Goal: Task Accomplishment & Management: Use online tool/utility

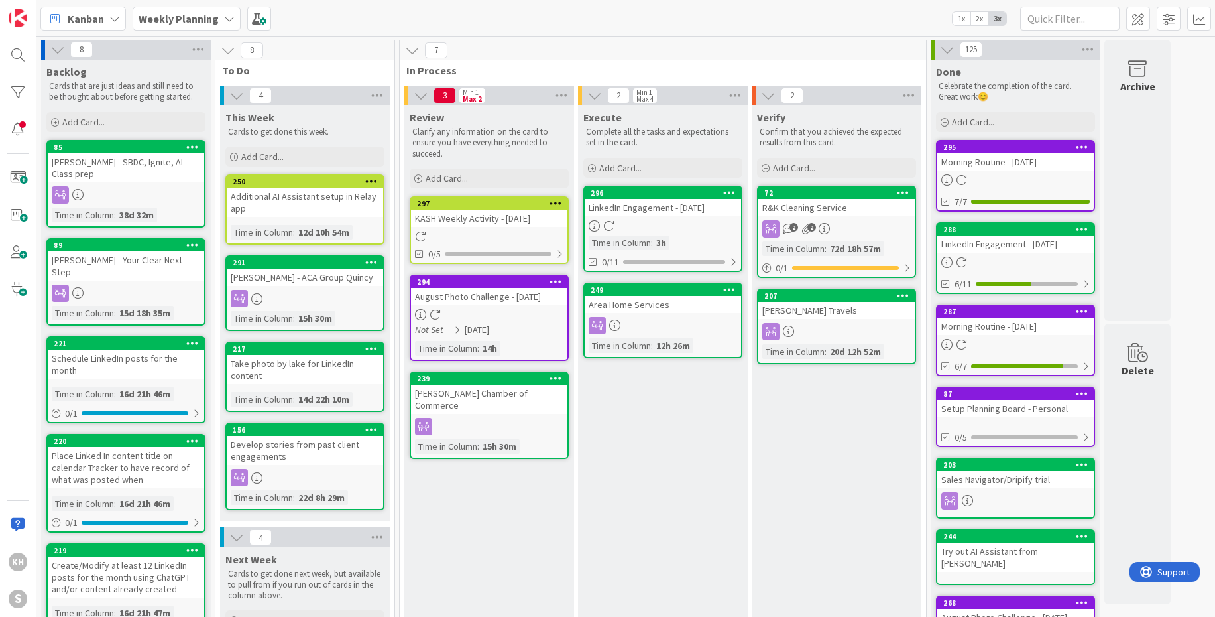
click at [226, 18] on icon at bounding box center [229, 18] width 11 height 11
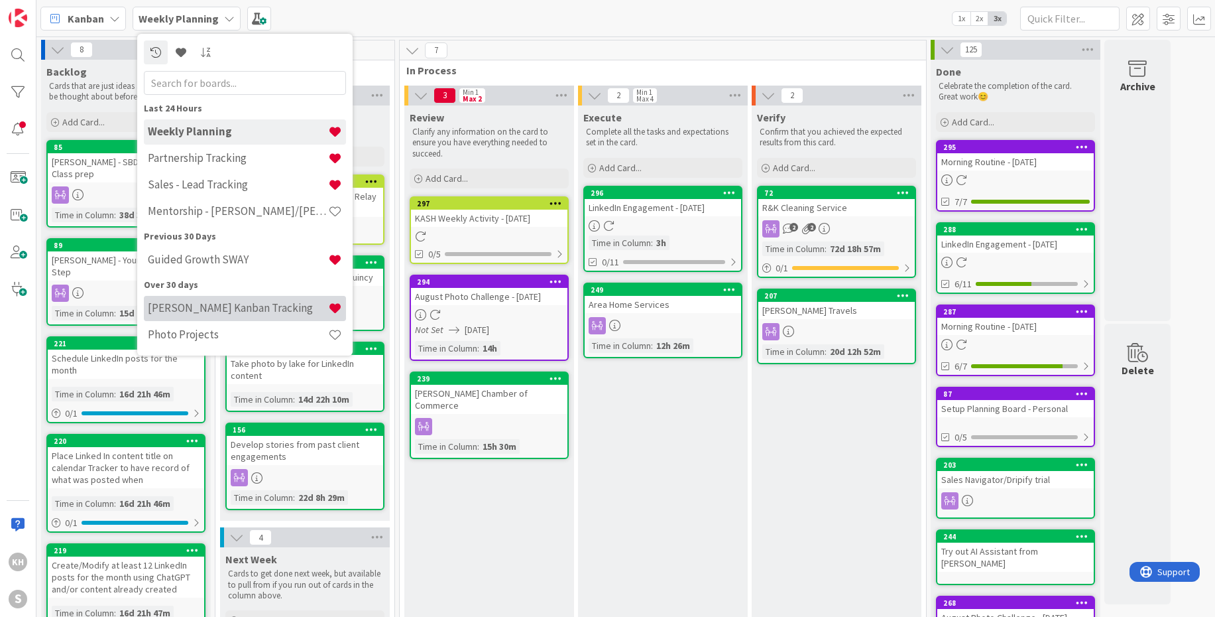
click at [201, 301] on h4 "Kim's Kanban Tracking" at bounding box center [238, 307] width 180 height 13
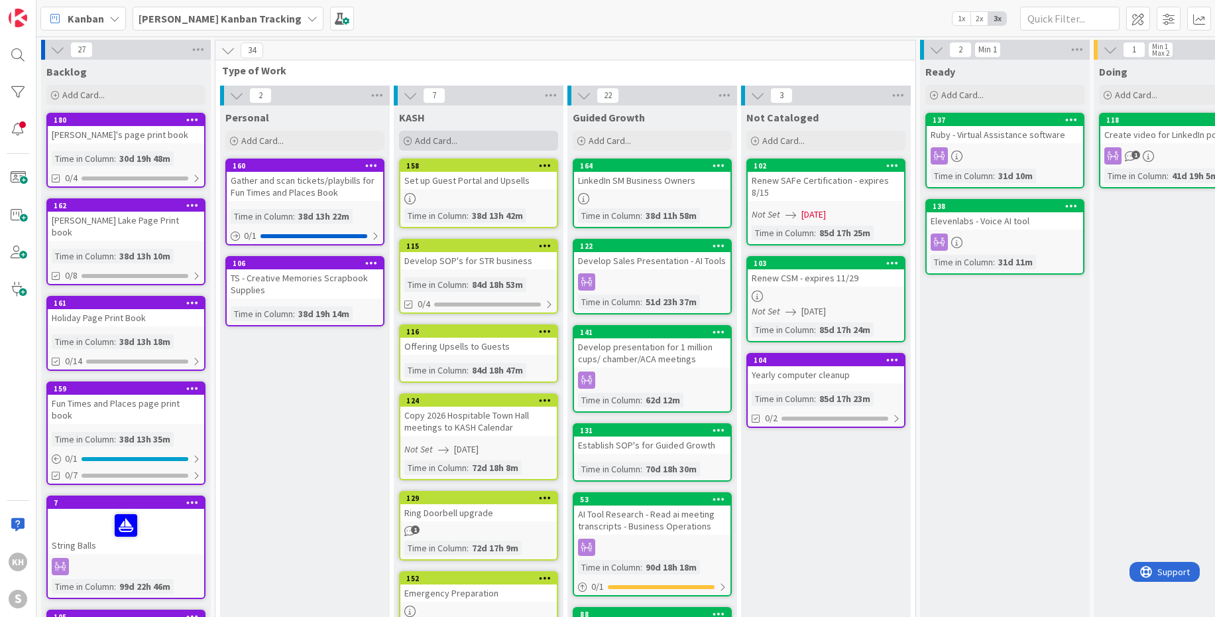
click at [436, 141] on span "Add Card..." at bounding box center [436, 141] width 42 height 12
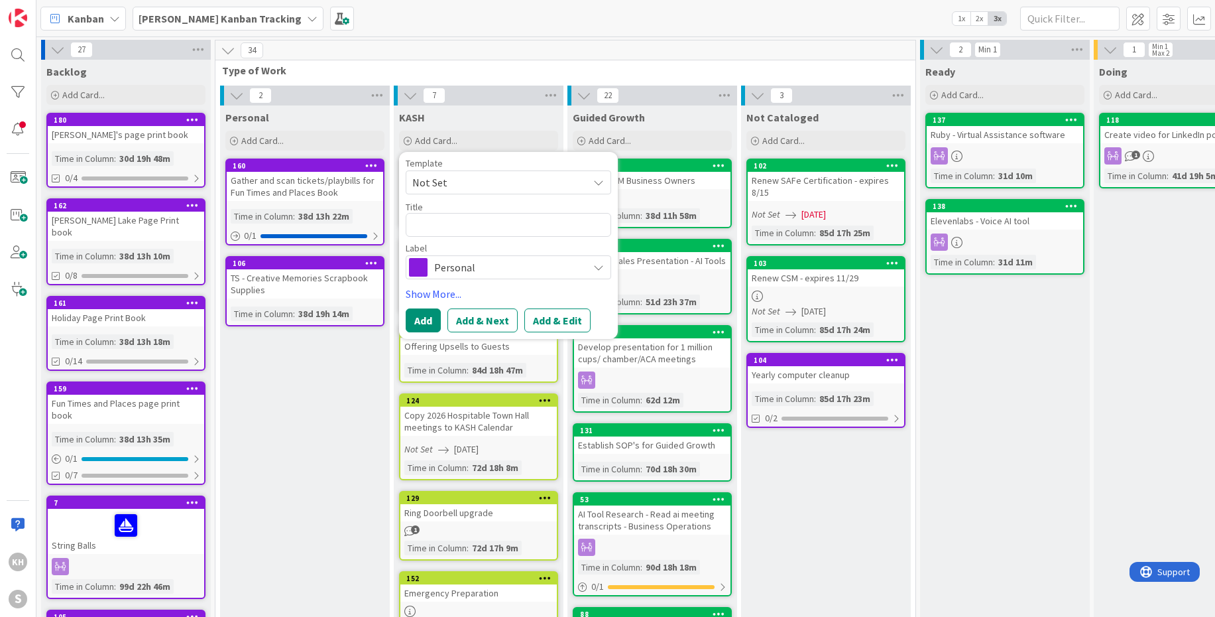
type textarea "x"
type textarea "S"
type textarea "x"
type textarea "ST"
type textarea "x"
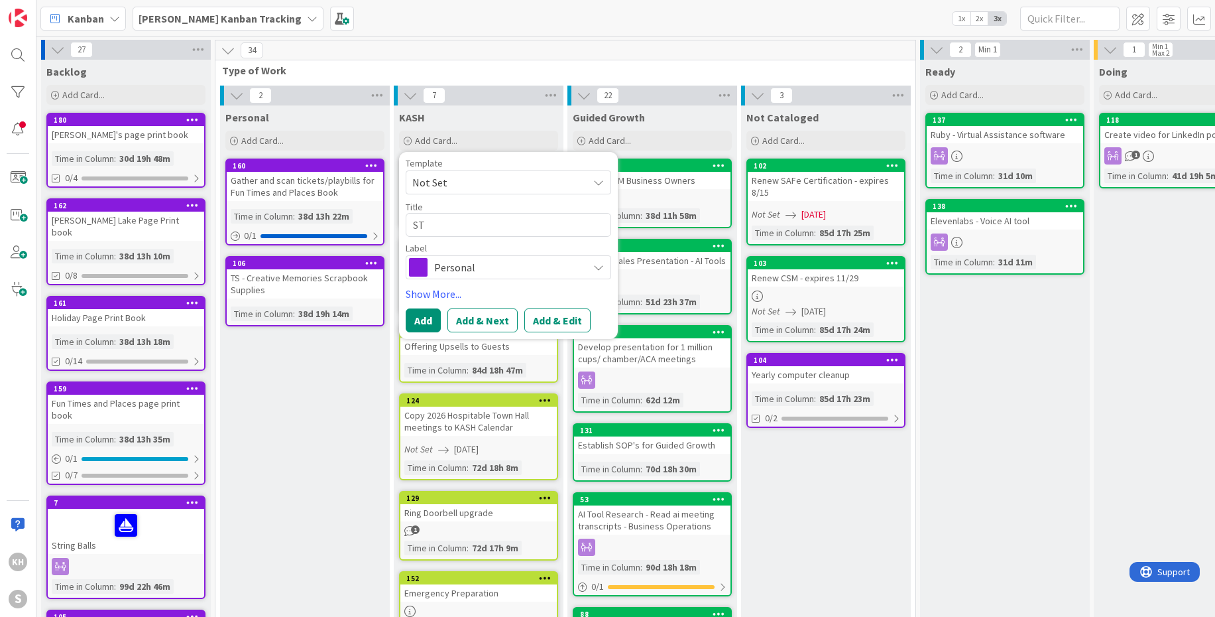
type textarea "STR"
type textarea "x"
type textarea "STR"
type textarea "x"
type textarea "STR S"
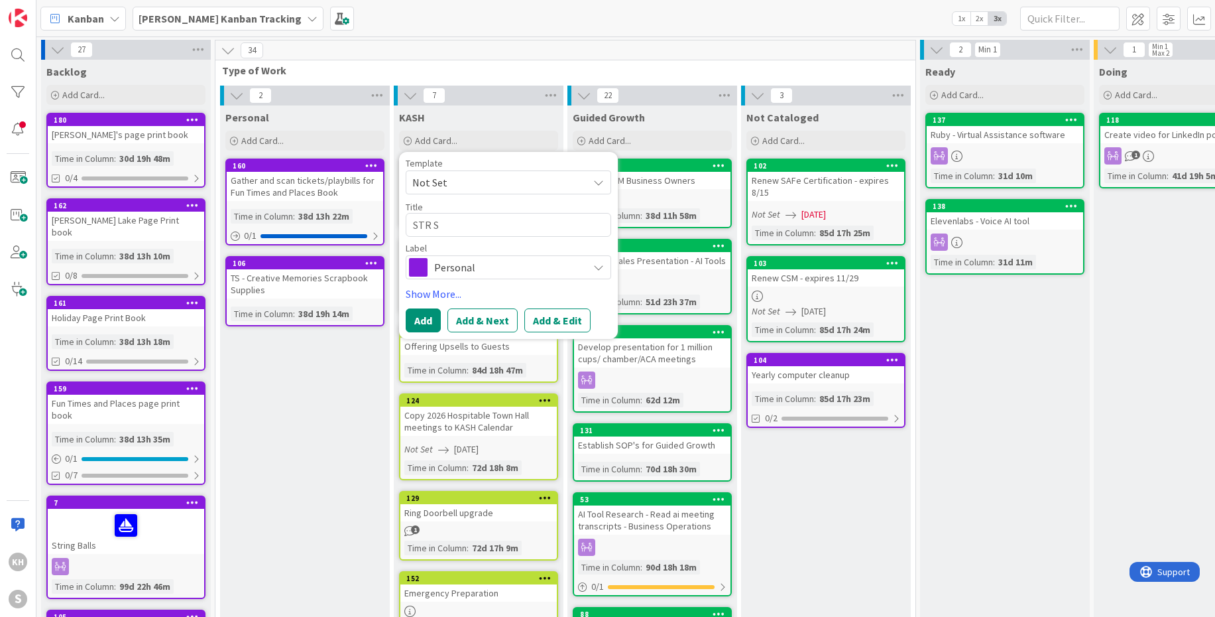
type textarea "x"
type textarea "STR Sa"
type textarea "x"
type textarea "STR San"
type textarea "x"
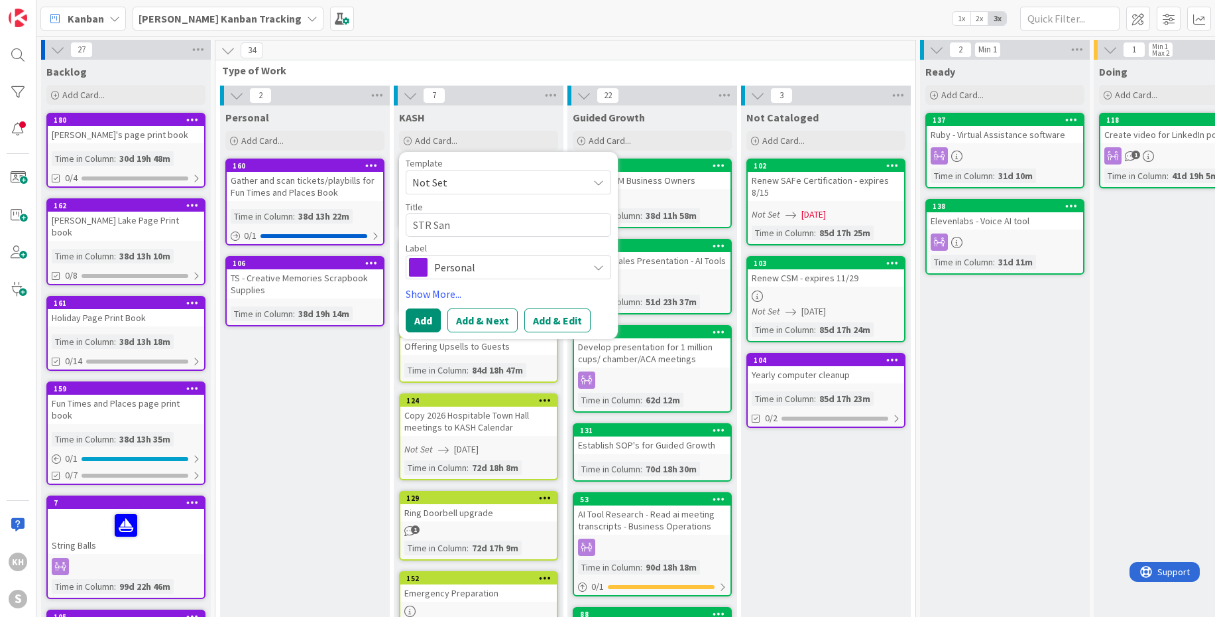
type textarea "STR San"
type textarea "x"
type textarea "STR San An"
type textarea "x"
type textarea "STR San Ant"
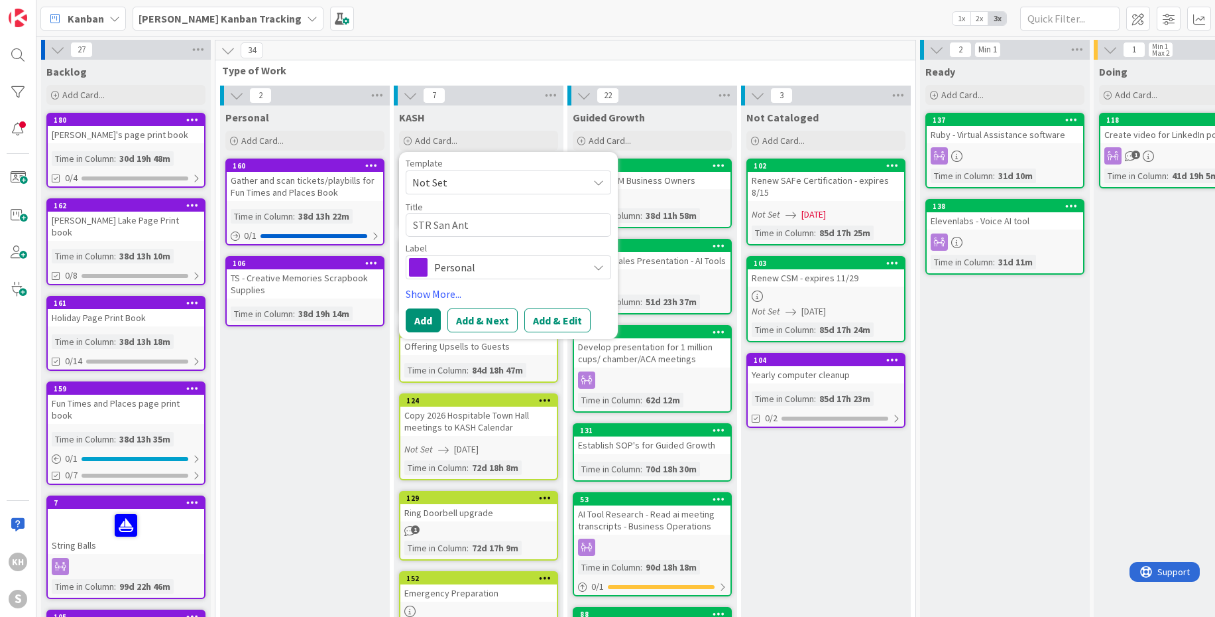
type textarea "x"
type textarea "STR San Anto"
type textarea "x"
type textarea "STR San Antoi"
type textarea "x"
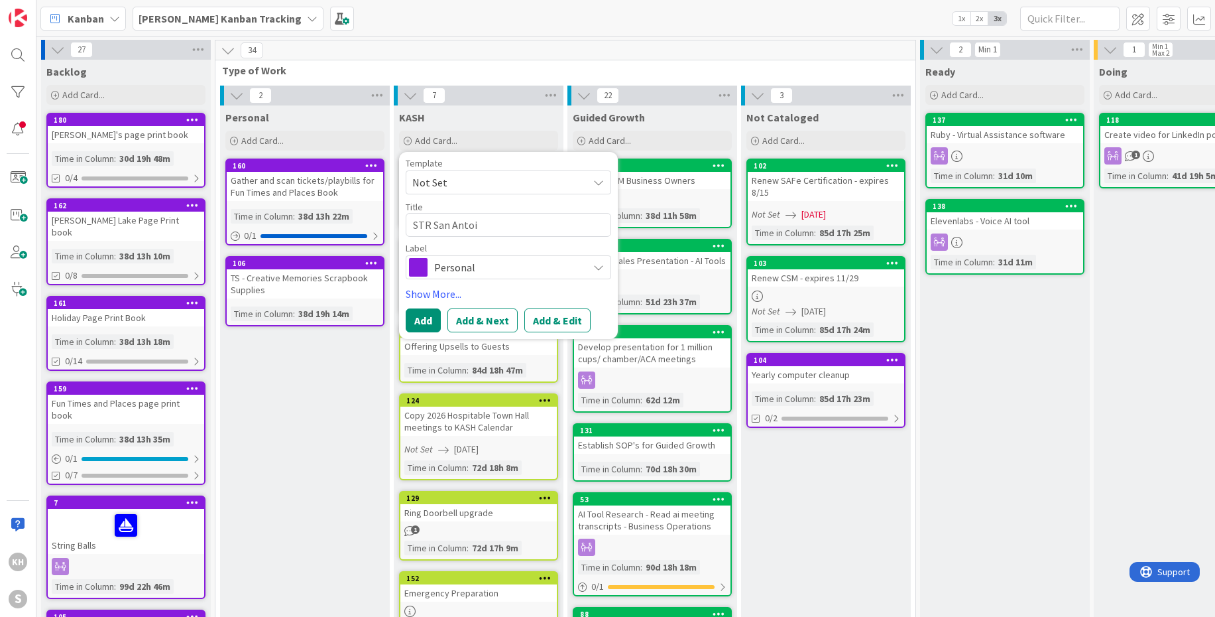
type textarea "STR San Anto"
type textarea "x"
type textarea "STR San Anton"
type textarea "x"
type textarea "STR San Antonio"
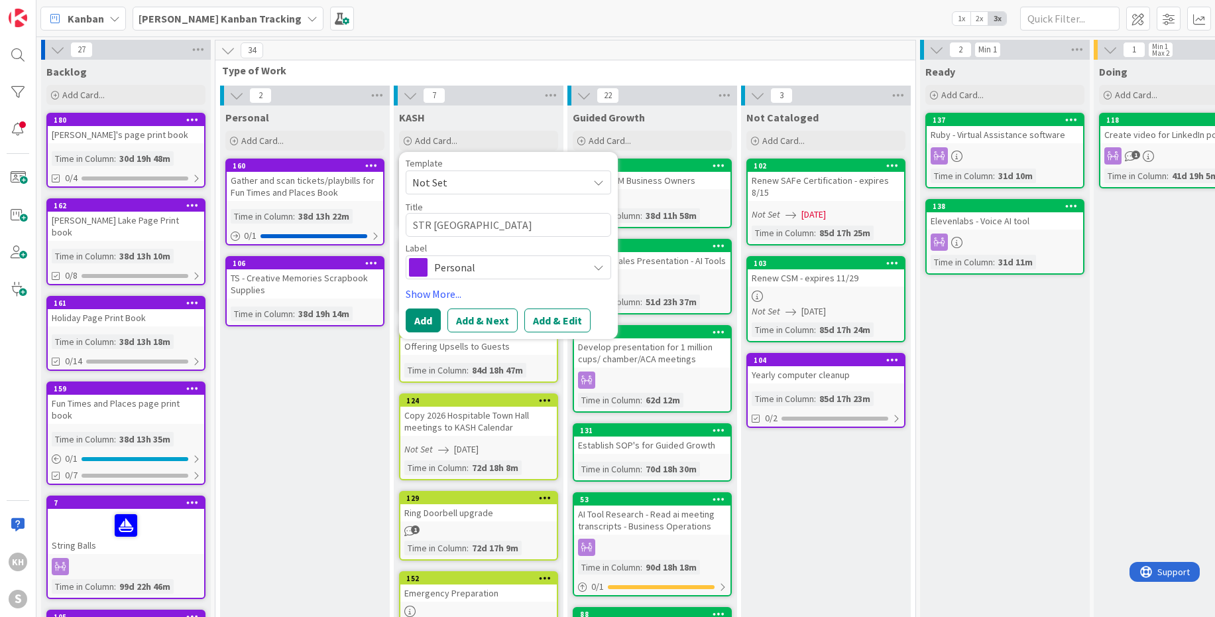
type textarea "x"
type textarea "STR San Antonio"
type textarea "x"
type textarea "STR San Antonio t"
type textarea "x"
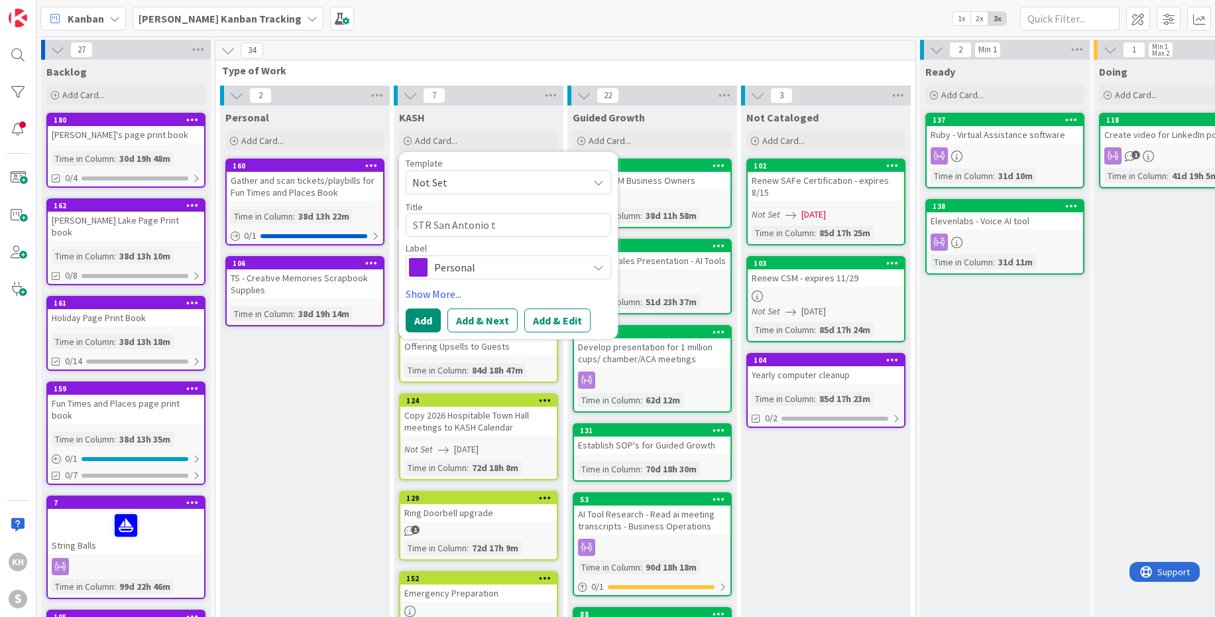
type textarea "STR San Antonio ta"
type textarea "x"
type textarea "STR San Antonio tax"
type textarea "x"
type textarea "STR San Antonio taxe"
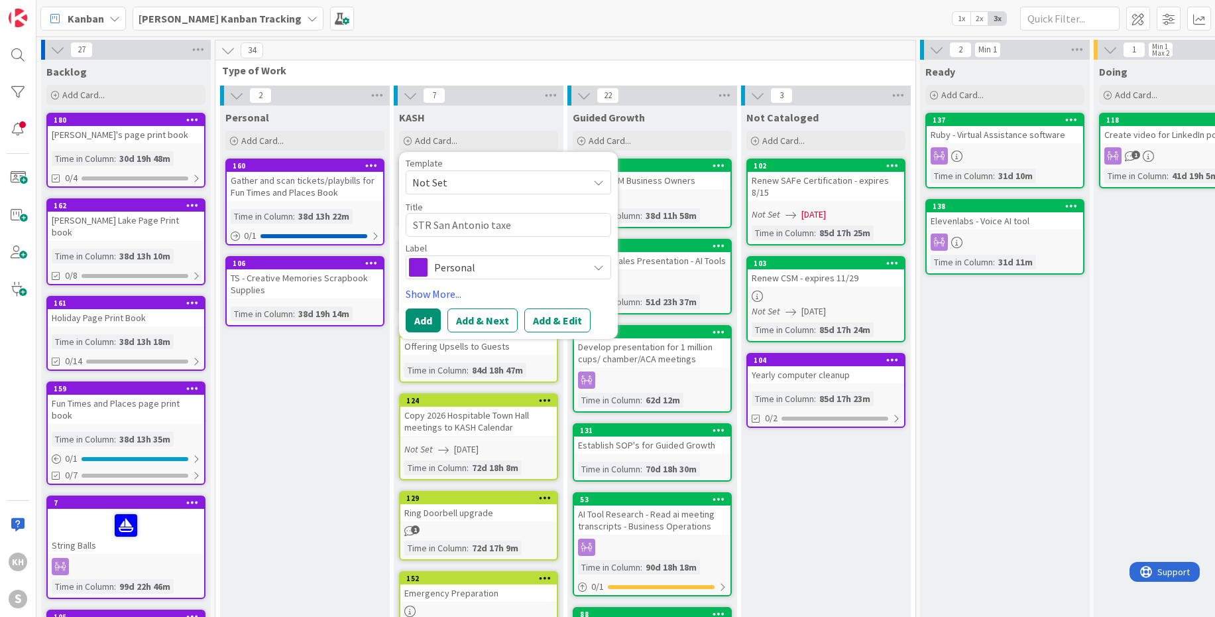
type textarea "x"
type textarea "STR San Antonio taxes"
type textarea "x"
type textarea "STR San Antonio taxes"
type textarea "x"
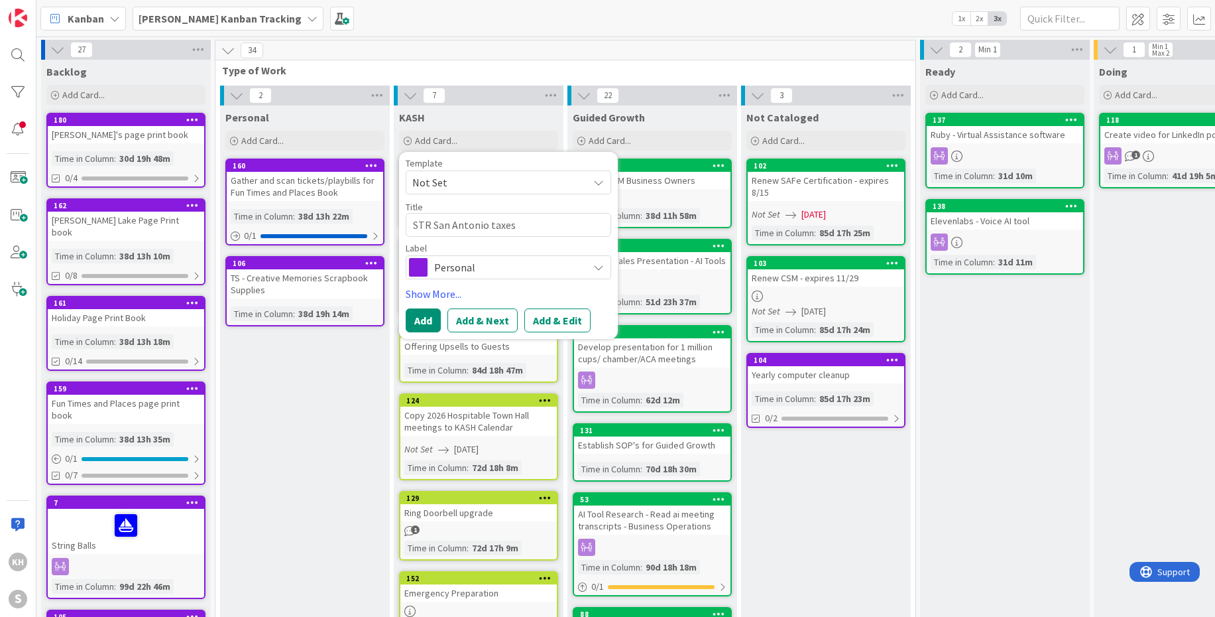
type textarea "STR San Antonio taxes ^"
type textarea "x"
type textarea "STR San Antonio taxes"
type textarea "x"
type textarea "STR San Antonio taxes"
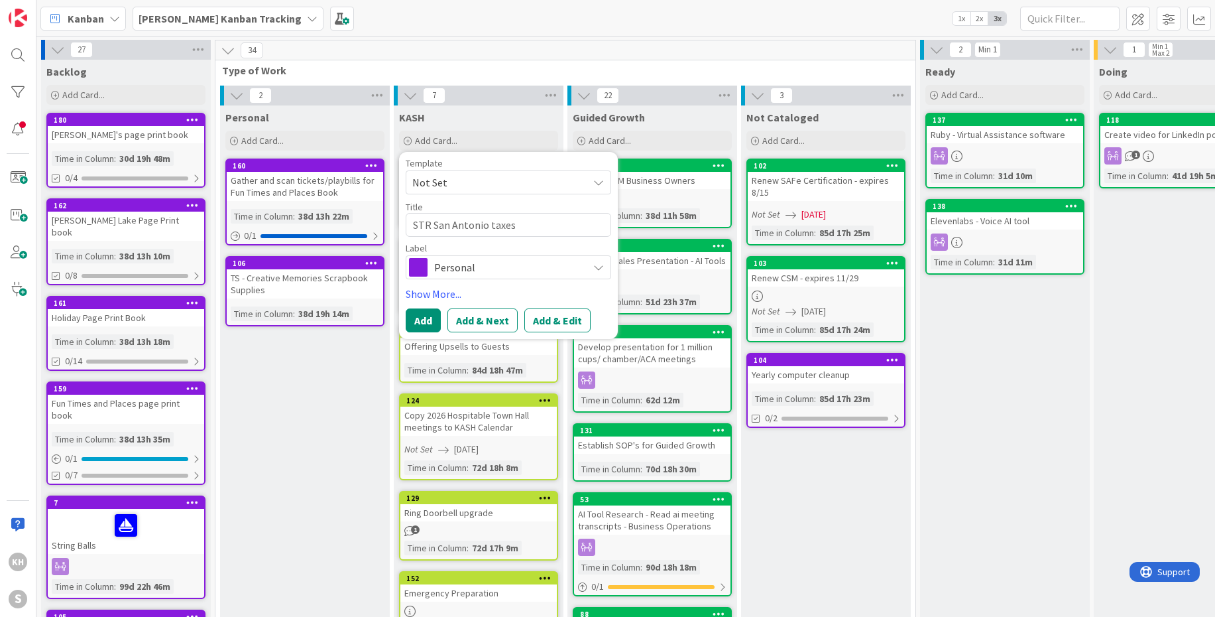
click at [594, 266] on icon at bounding box center [598, 267] width 11 height 11
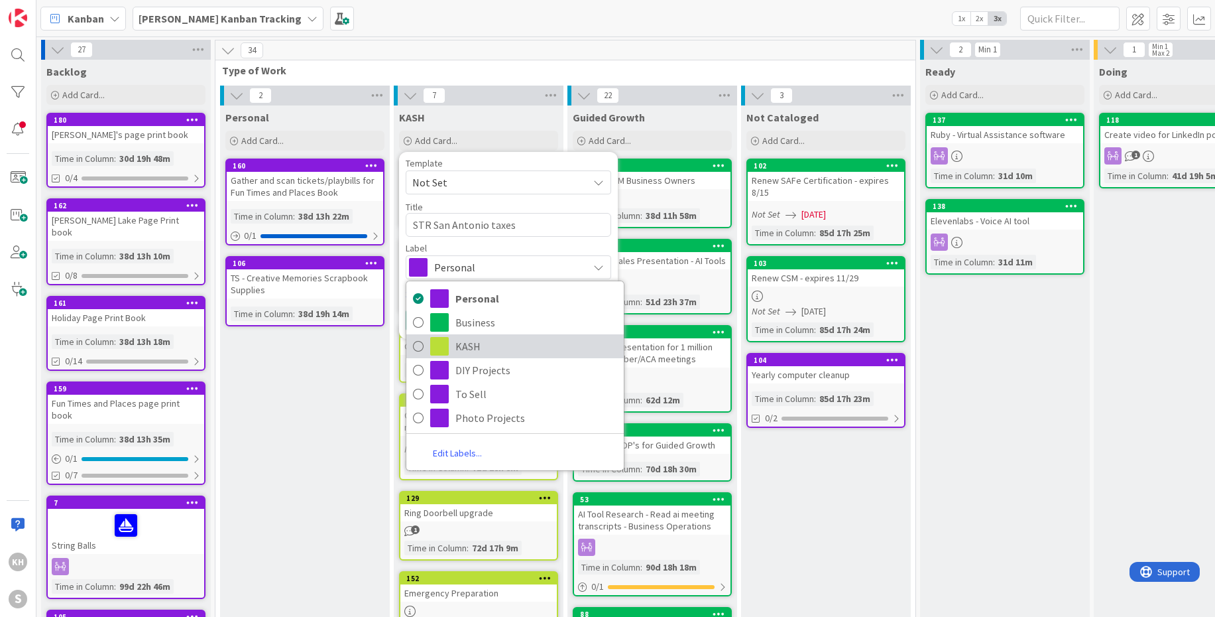
click at [485, 341] on span "KASH" at bounding box center [536, 346] width 162 height 20
type textarea "x"
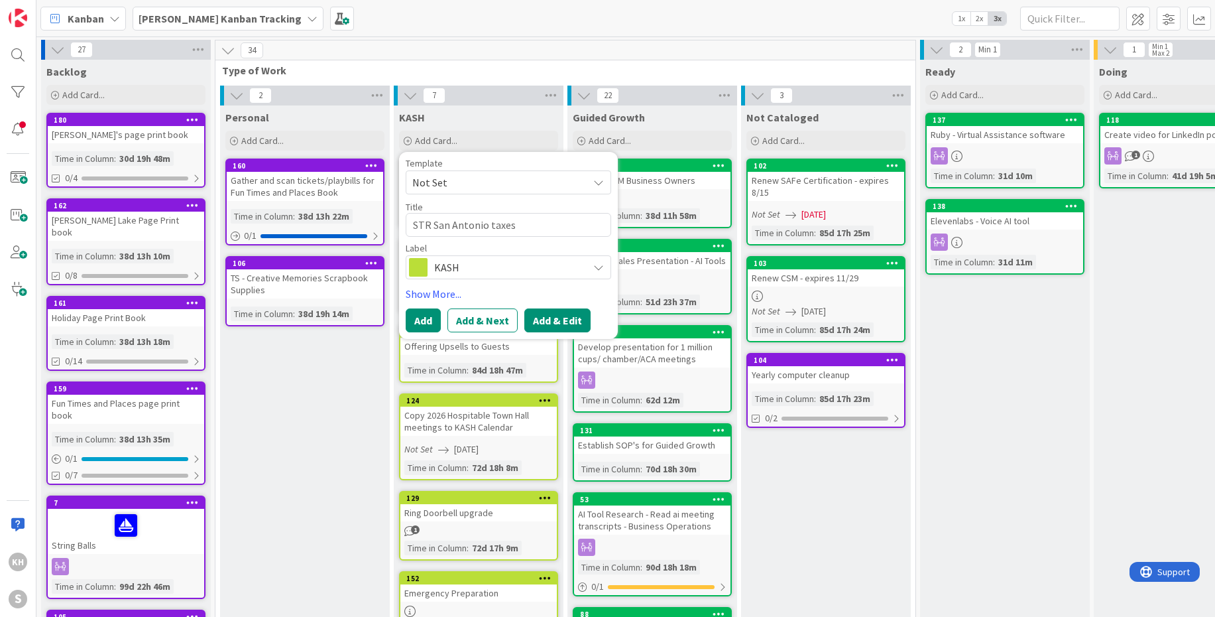
click at [540, 315] on button "Add & Edit" at bounding box center [557, 320] width 66 height 24
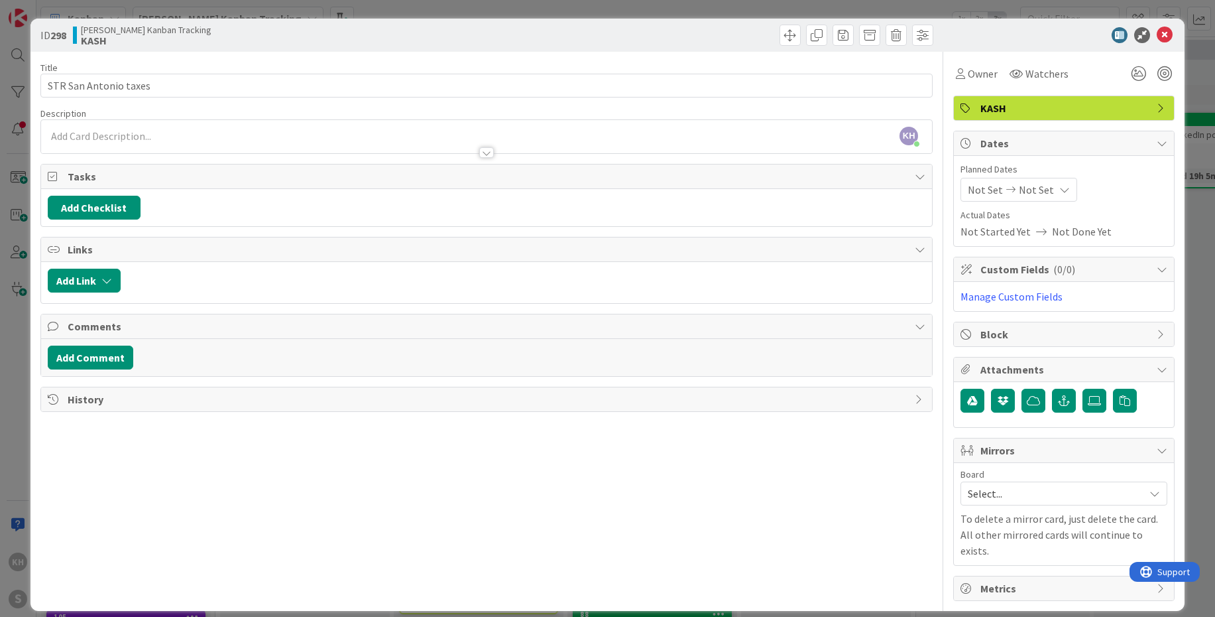
click at [1157, 447] on icon at bounding box center [1162, 450] width 11 height 11
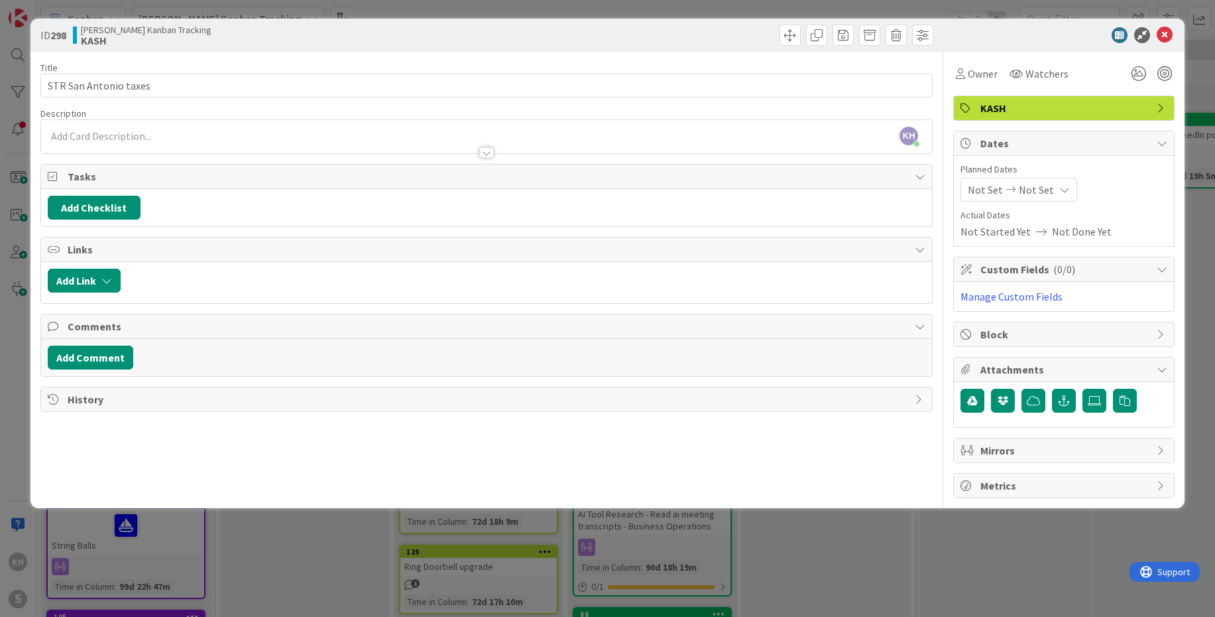
drag, startPoint x: 1160, startPoint y: 452, endPoint x: 1094, endPoint y: 457, distance: 66.5
click at [1159, 452] on icon at bounding box center [1162, 450] width 11 height 11
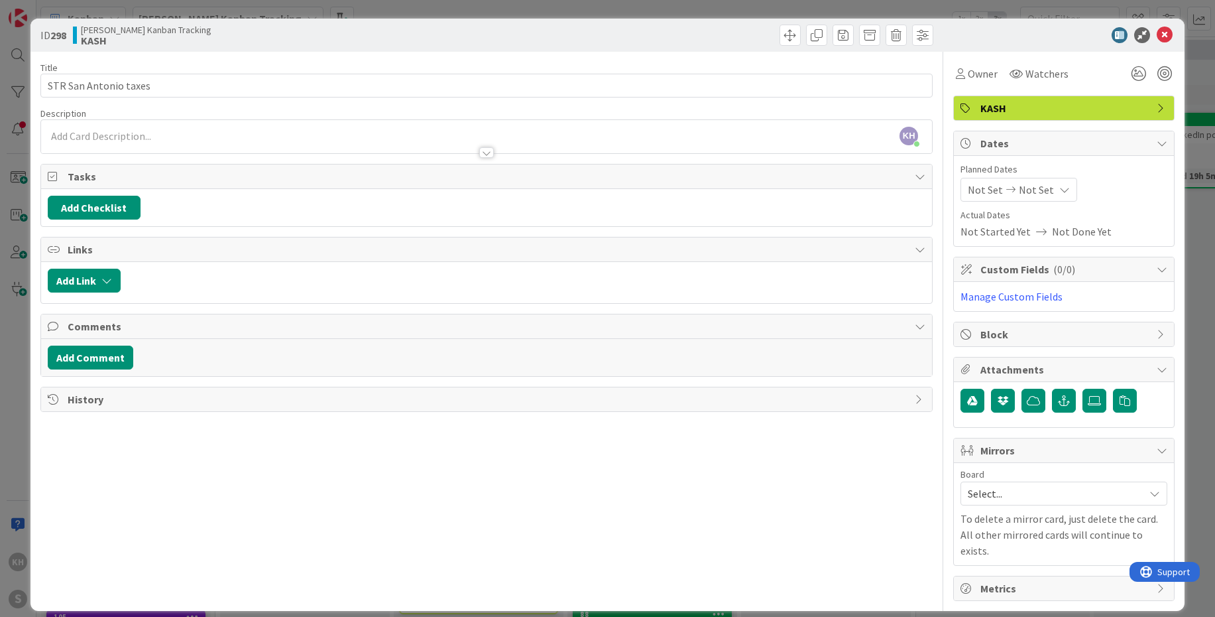
click at [1030, 489] on span "Select..." at bounding box center [1053, 493] width 170 height 19
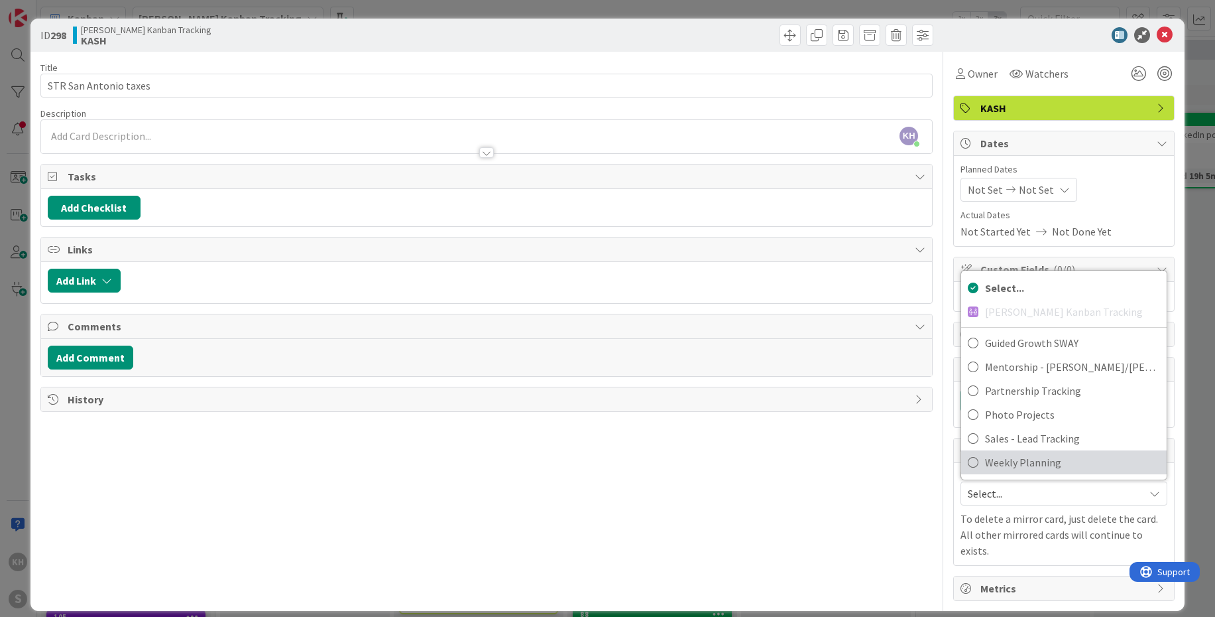
click at [1030, 462] on span "Weekly Planning" at bounding box center [1072, 462] width 175 height 20
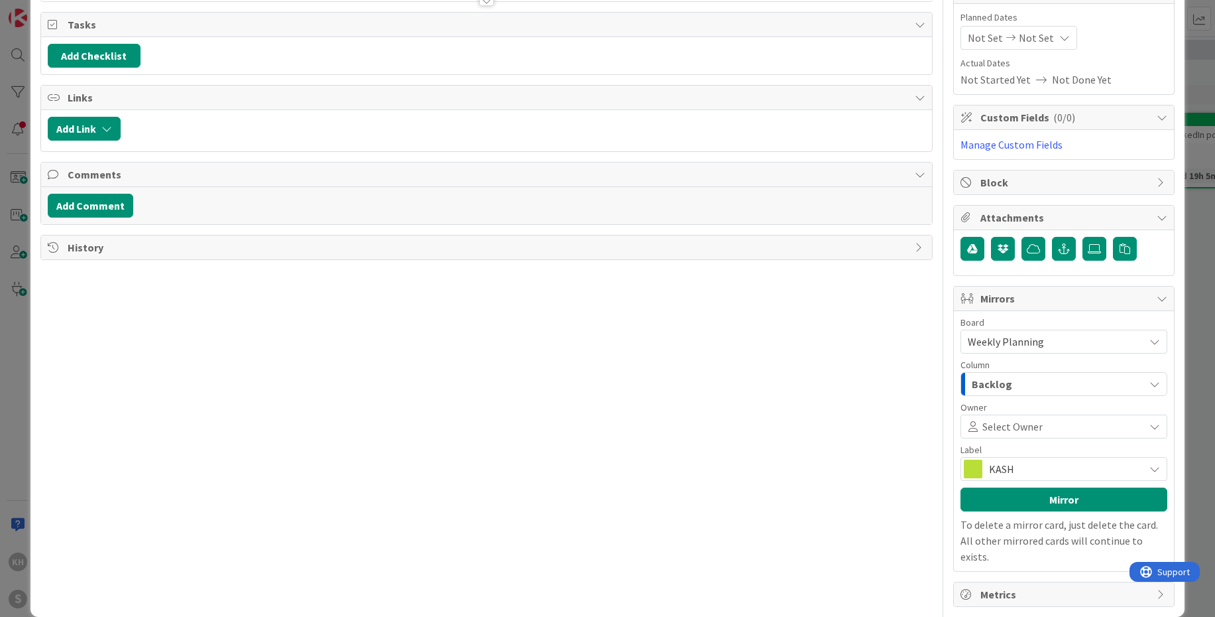
scroll to position [154, 0]
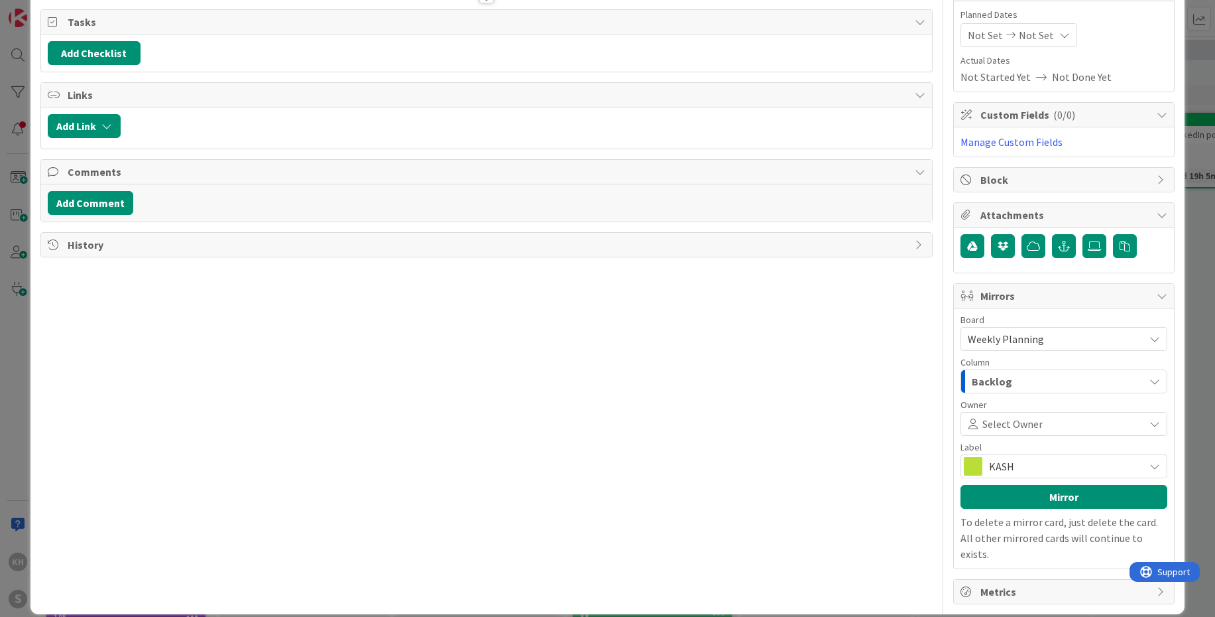
click at [1150, 381] on icon "button" at bounding box center [1155, 381] width 11 height 11
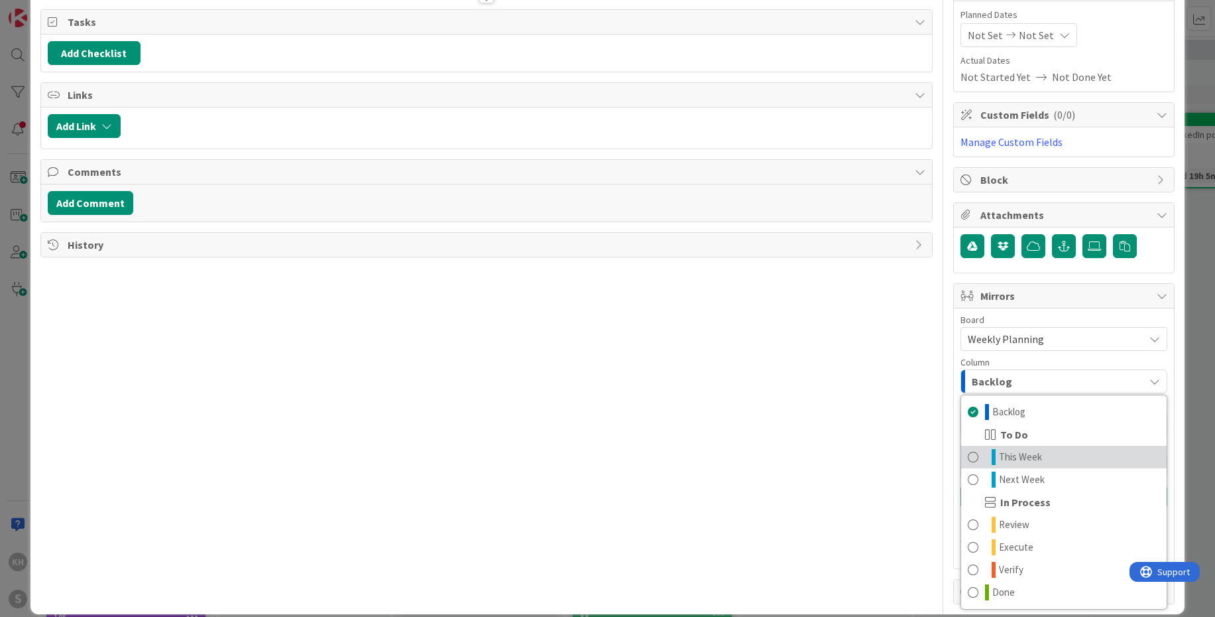
click at [1004, 453] on span "This Week" at bounding box center [1020, 457] width 43 height 16
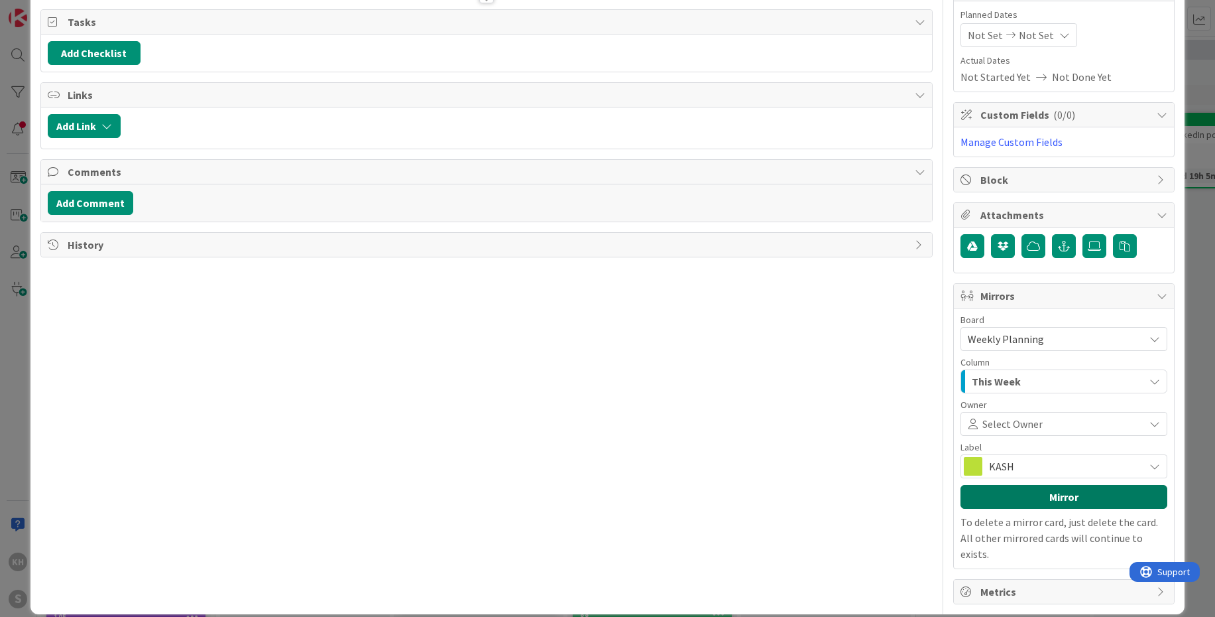
click at [1054, 493] on button "Mirror" at bounding box center [1064, 497] width 207 height 24
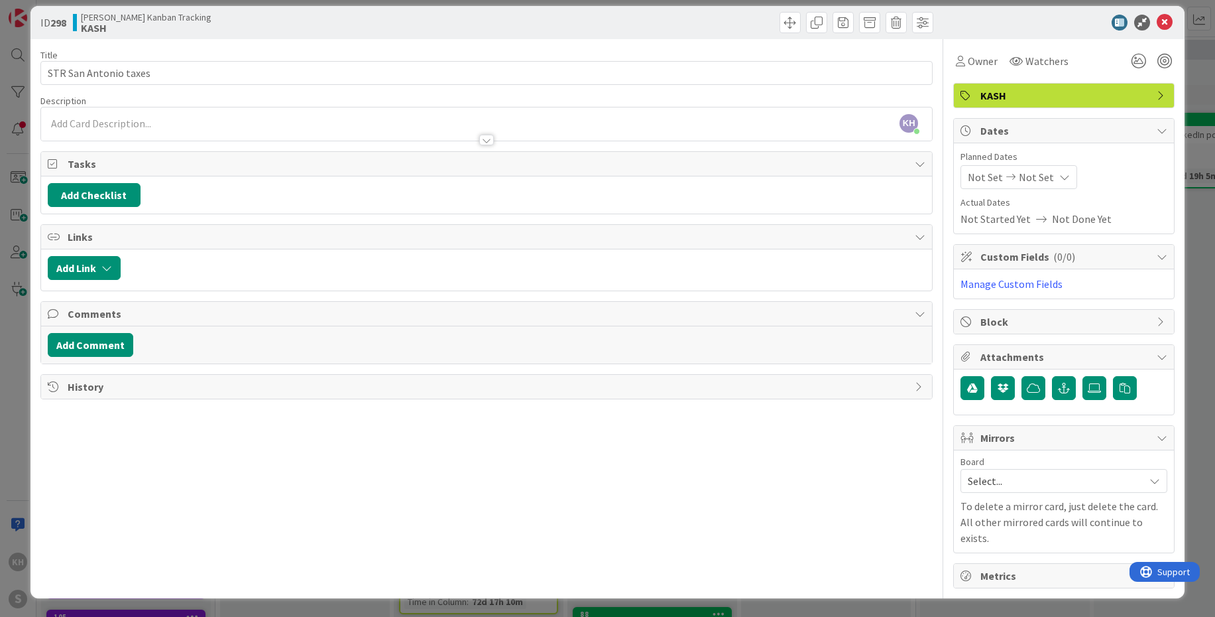
scroll to position [0, 0]
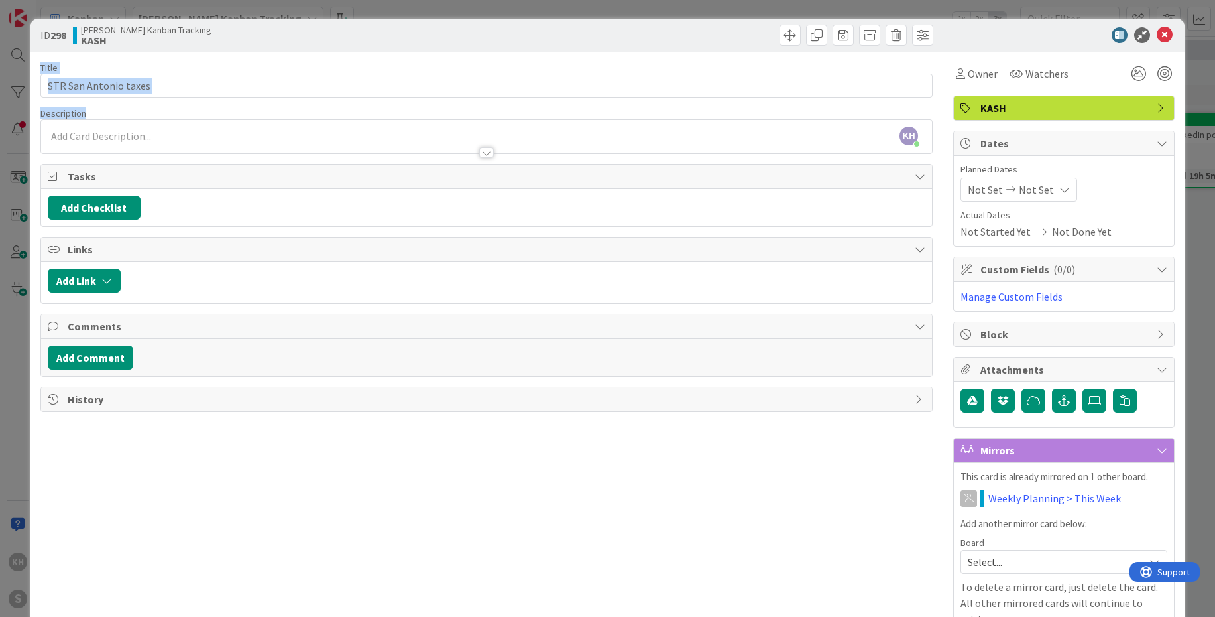
drag, startPoint x: 1155, startPoint y: 36, endPoint x: 845, endPoint y: 115, distance: 319.5
click at [848, 115] on div "ID 298 Kim's Kanban Tracking KASH Title 21 / 128 STR San Antonio taxes Descript…" at bounding box center [607, 349] width 1154 height 660
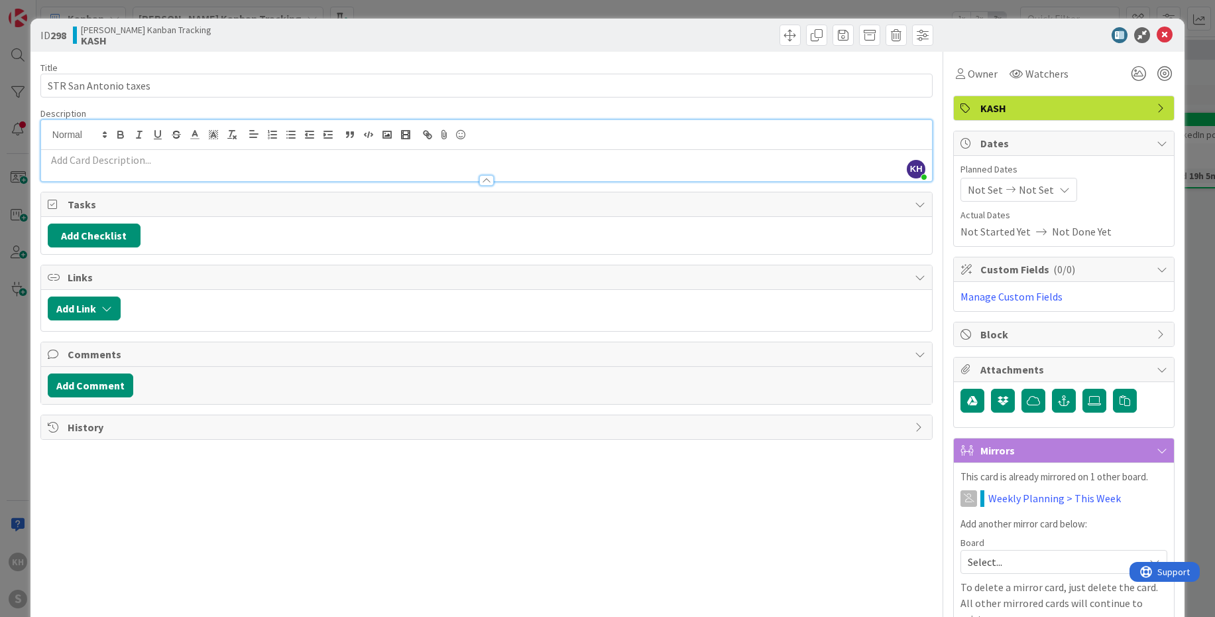
click at [770, 134] on div "KH Kim Herren just joined" at bounding box center [486, 150] width 891 height 61
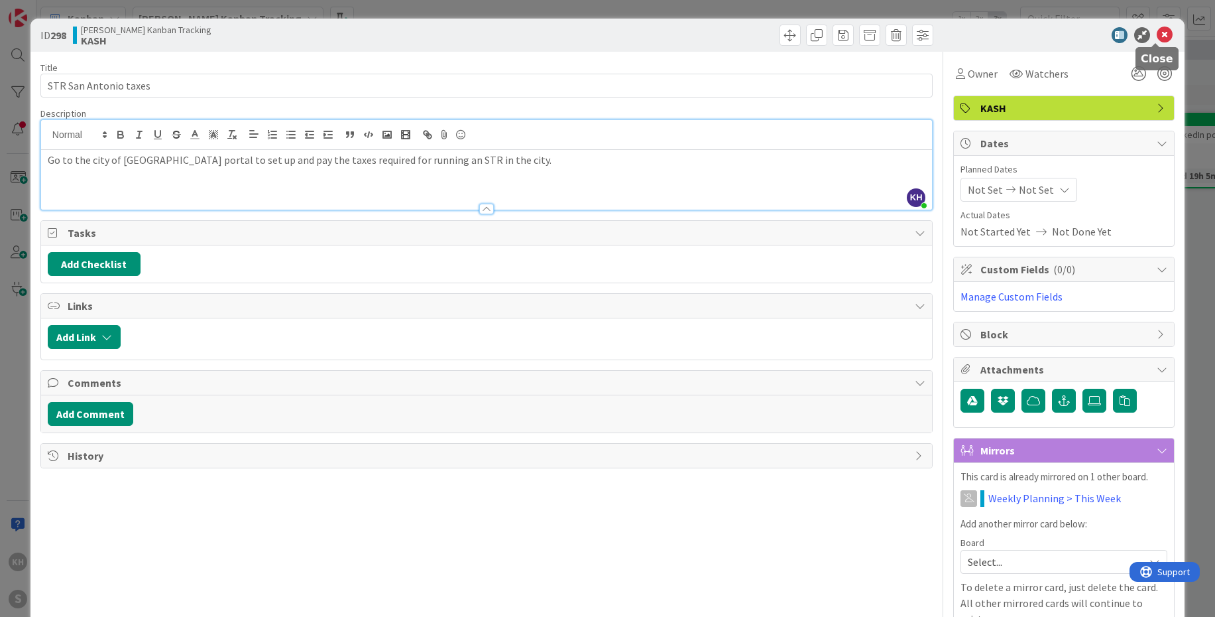
click at [1157, 38] on icon at bounding box center [1165, 35] width 16 height 16
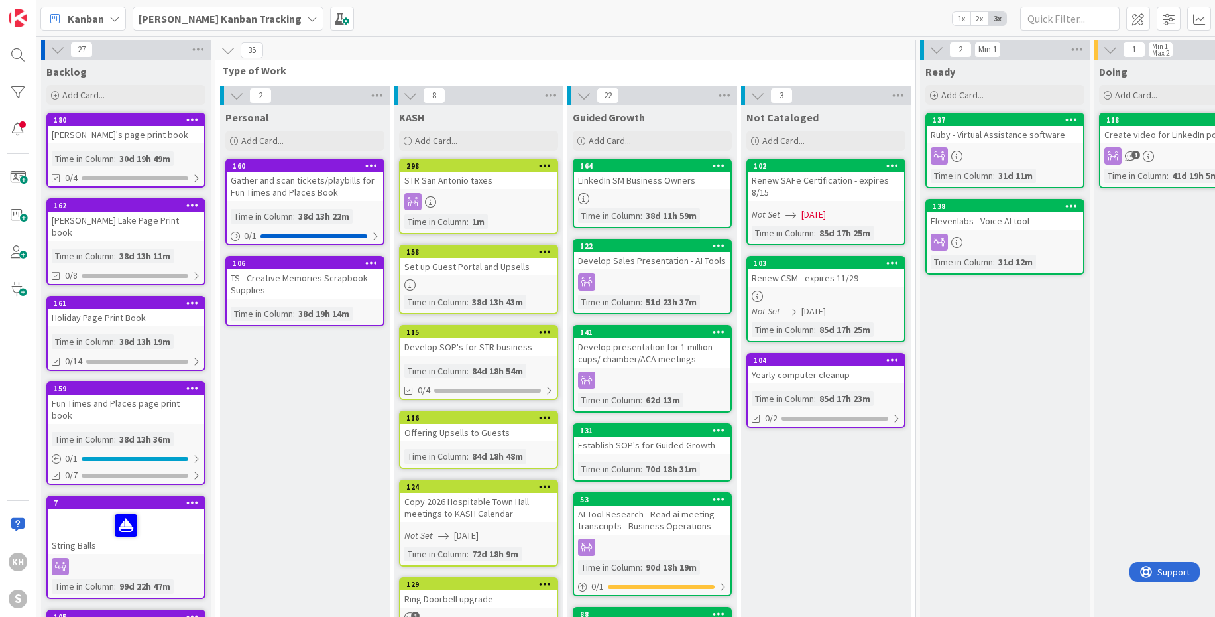
click at [307, 15] on icon at bounding box center [312, 18] width 11 height 11
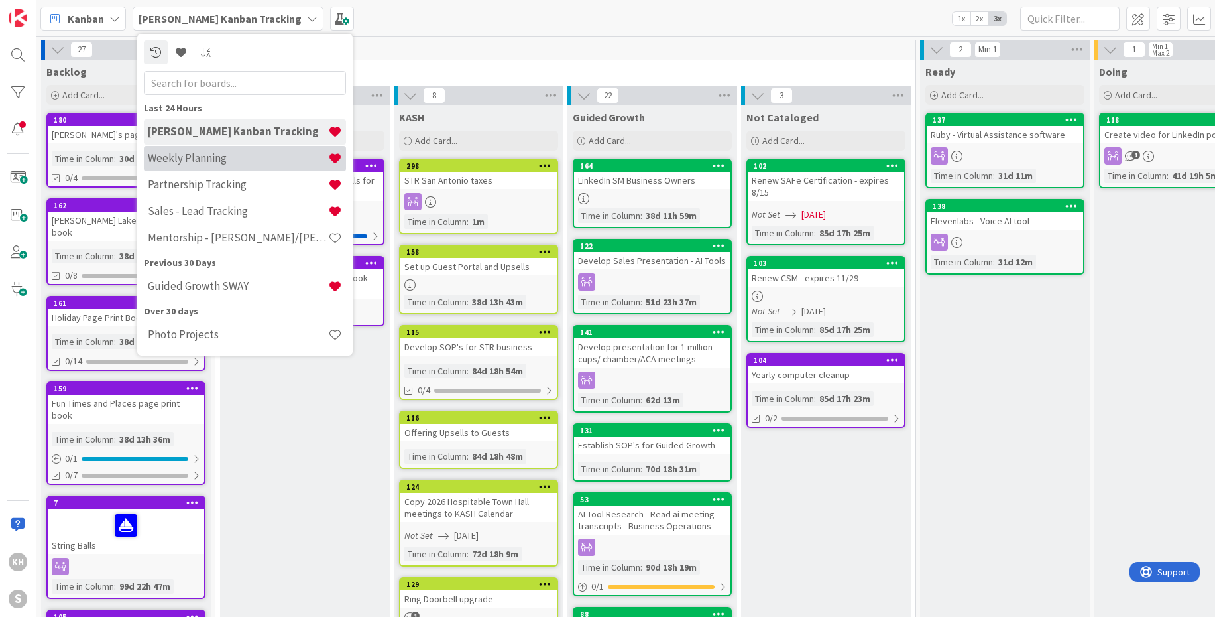
click at [208, 160] on h4 "Weekly Planning" at bounding box center [238, 157] width 180 height 13
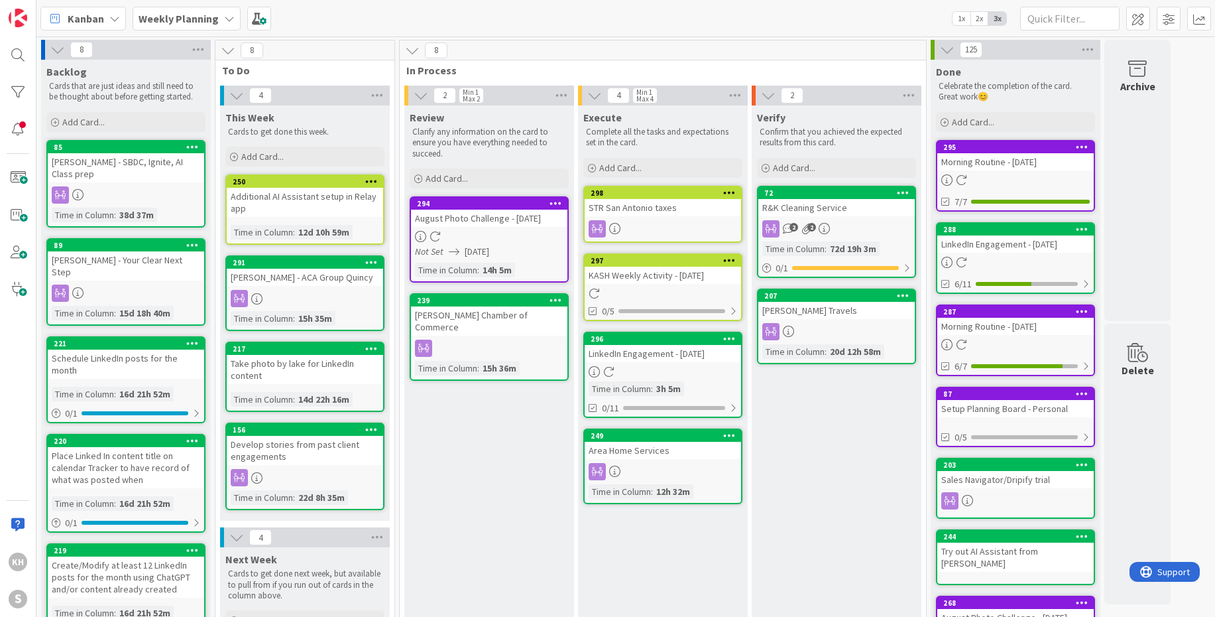
drag, startPoint x: 302, startPoint y: 180, endPoint x: 81, endPoint y: 4, distance: 282.5
click at [735, 411] on div at bounding box center [733, 407] width 8 height 11
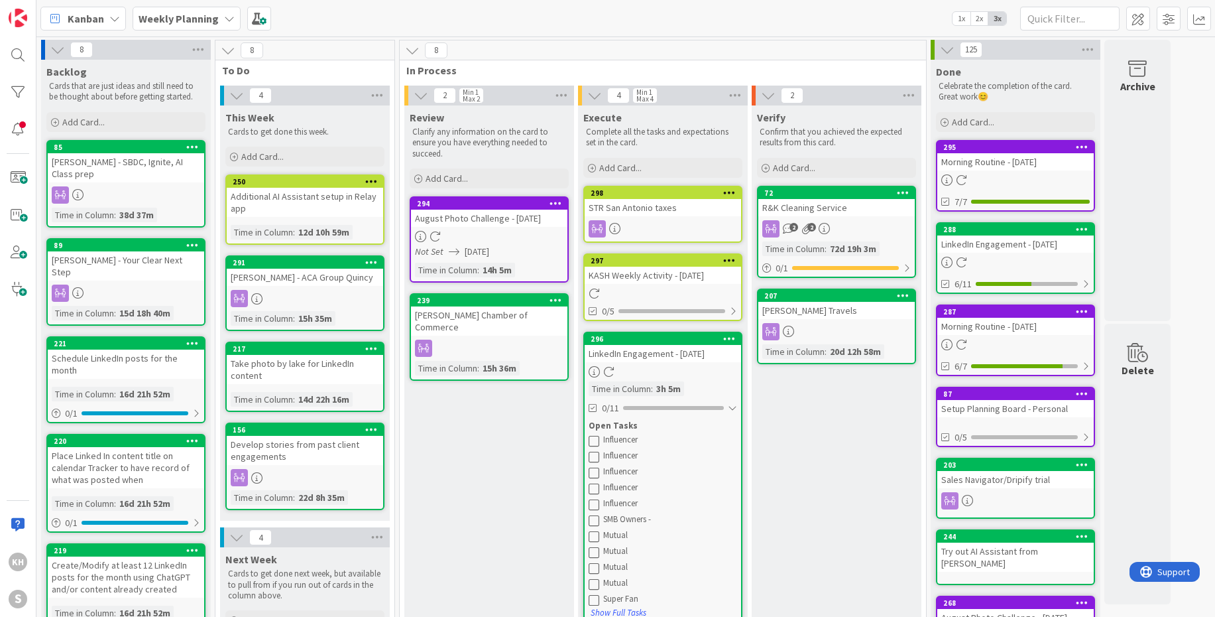
click at [594, 535] on icon at bounding box center [594, 535] width 11 height 11
click at [596, 538] on icon at bounding box center [594, 535] width 11 height 11
click at [595, 535] on icon at bounding box center [594, 535] width 11 height 11
click at [595, 524] on icon at bounding box center [594, 519] width 11 height 11
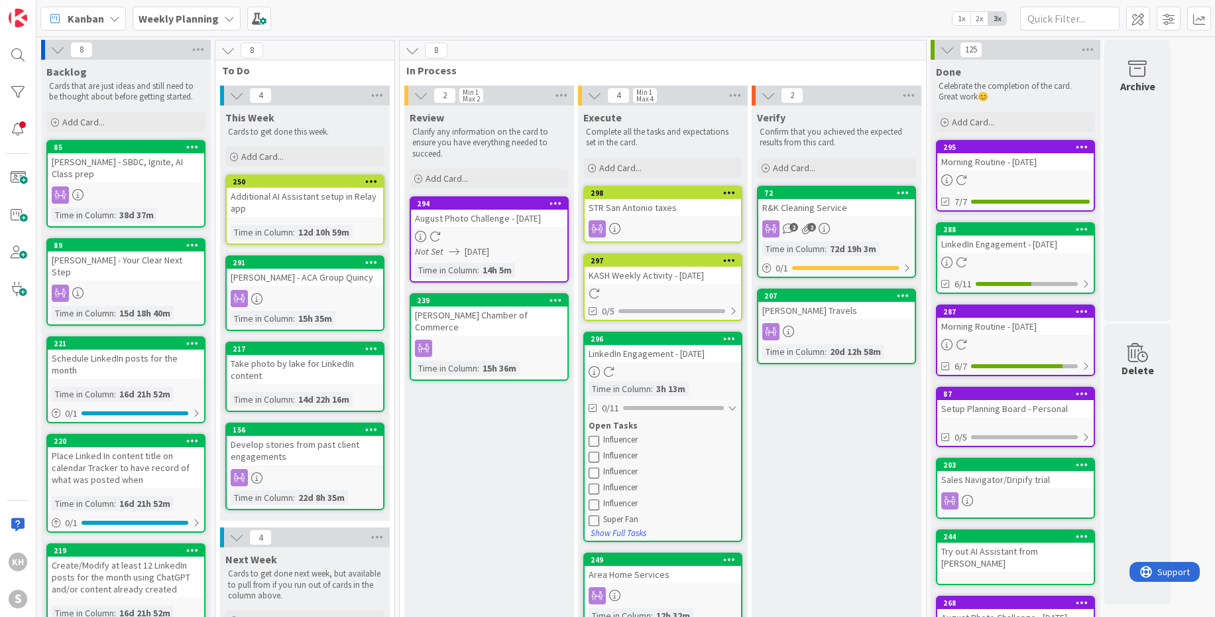
click at [730, 339] on icon at bounding box center [729, 337] width 13 height 9
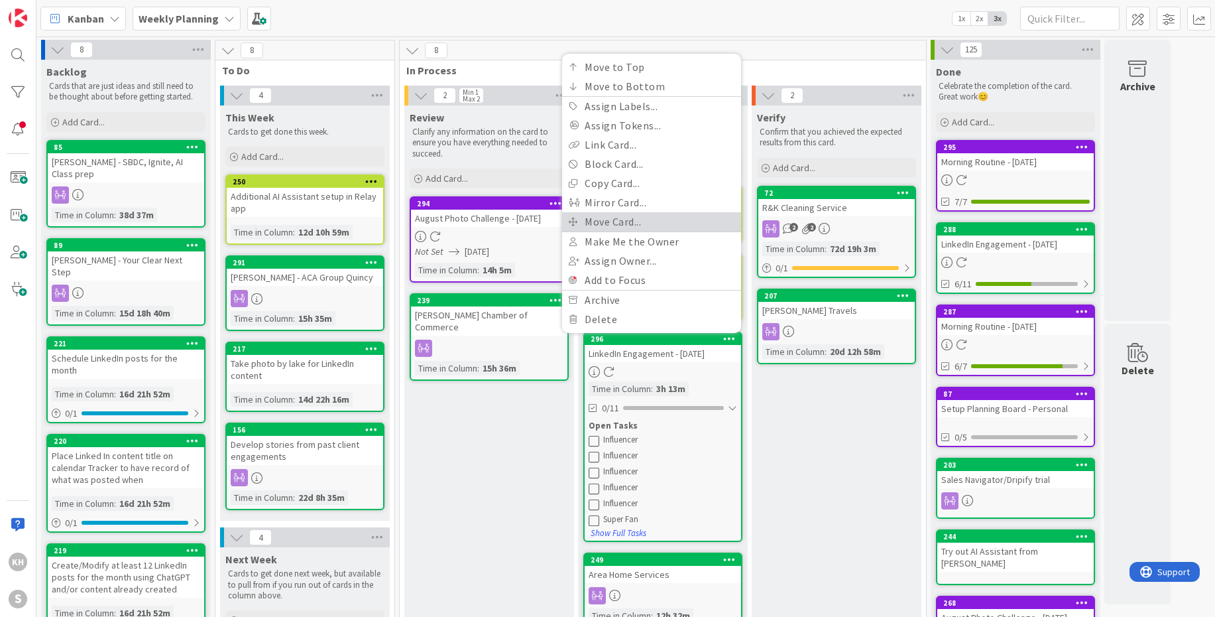
click at [626, 215] on link "Move Card..." at bounding box center [651, 221] width 179 height 19
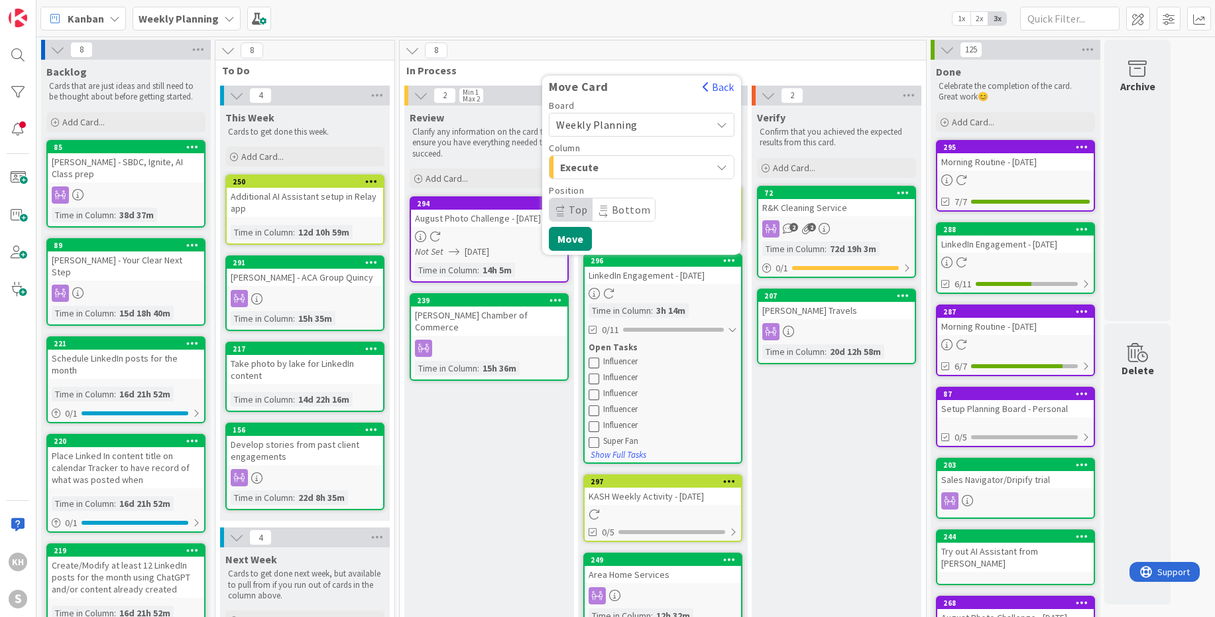
click at [674, 161] on div "Execute" at bounding box center [634, 166] width 154 height 21
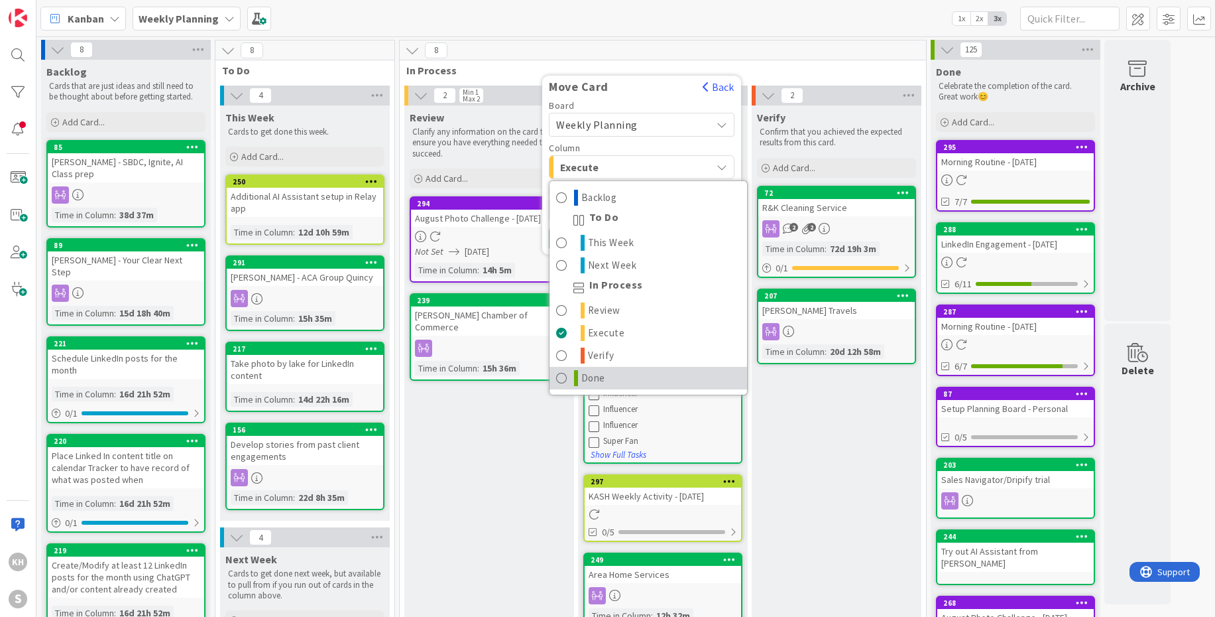
click at [564, 377] on span at bounding box center [561, 378] width 11 height 16
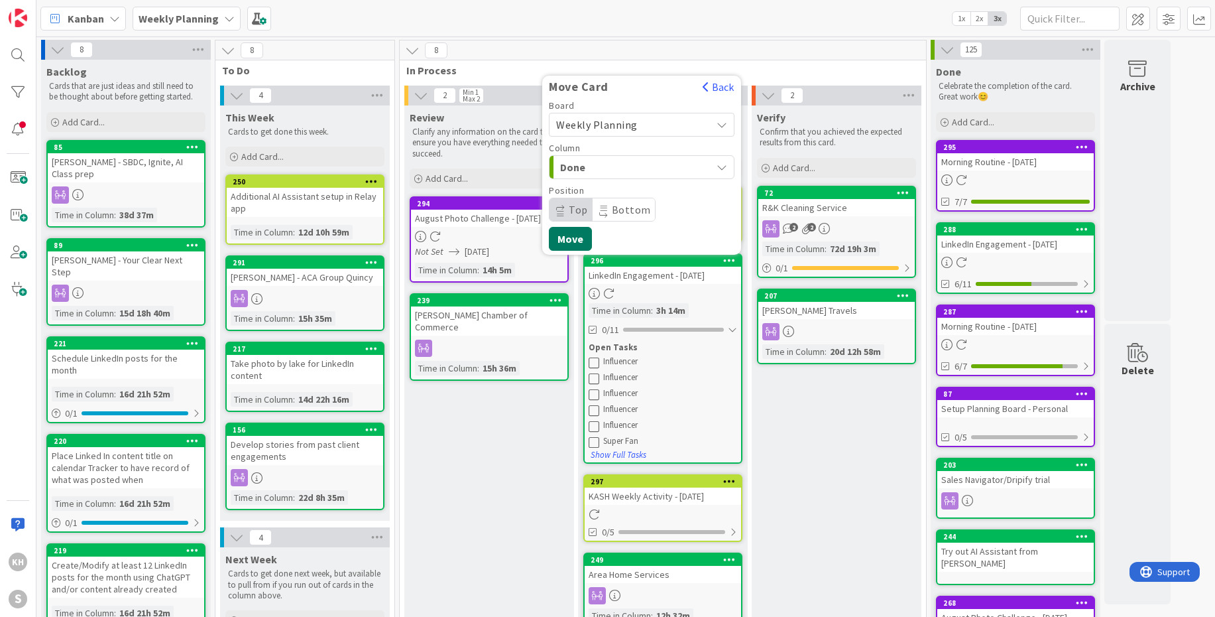
click at [567, 237] on button "Move" at bounding box center [570, 239] width 43 height 24
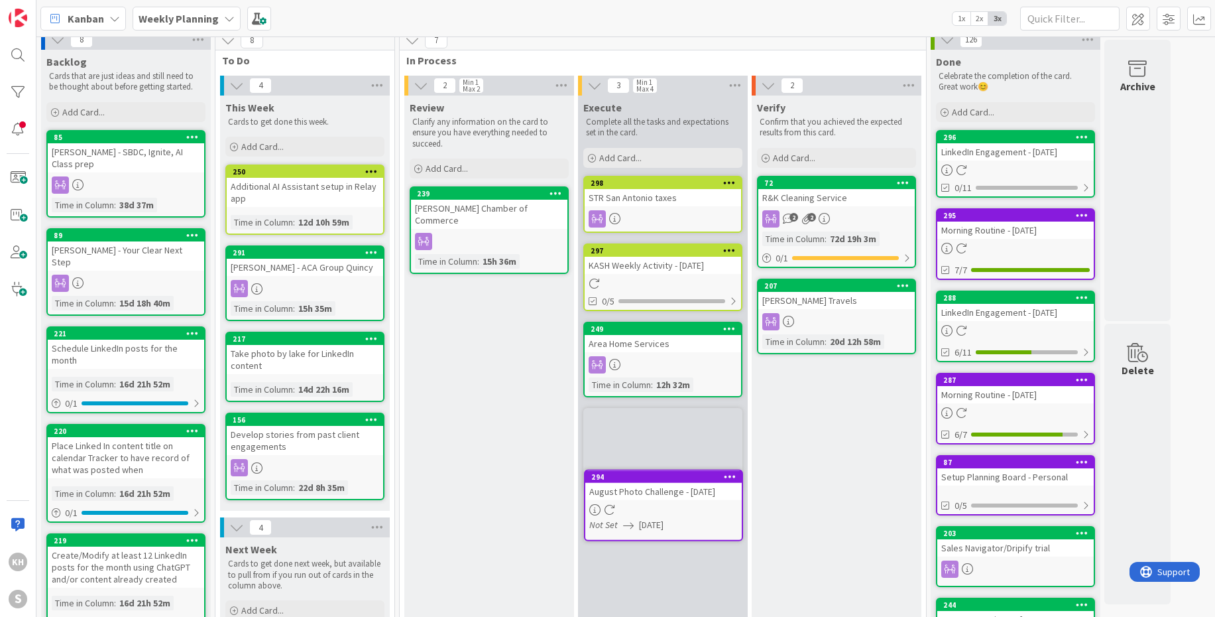
scroll to position [28, 0]
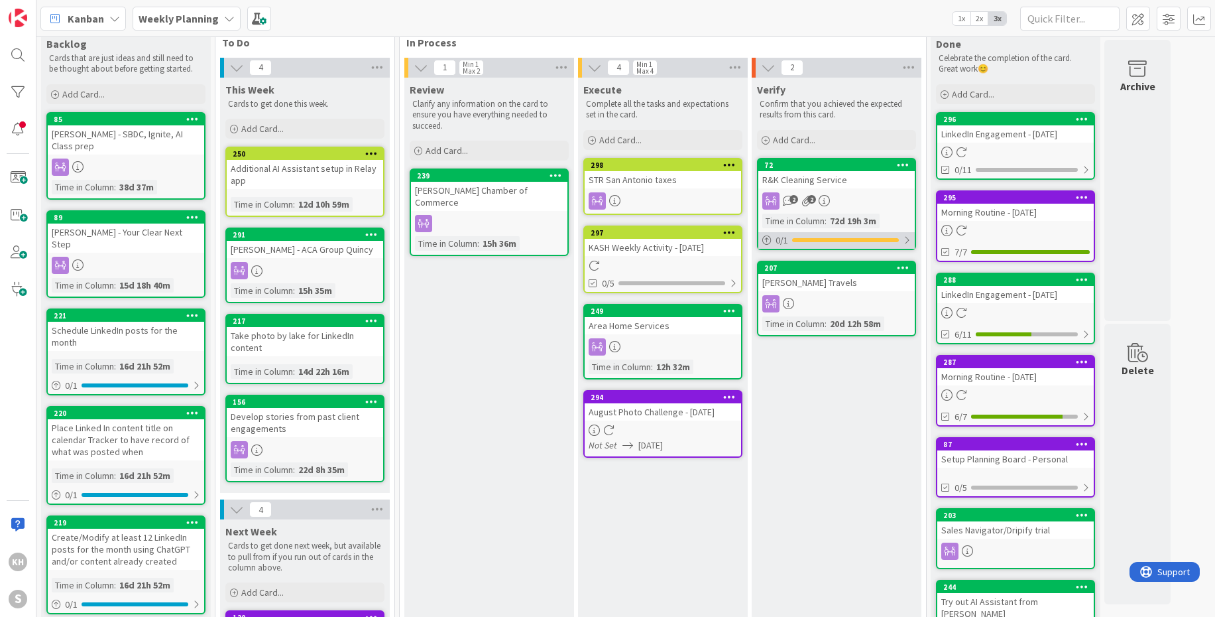
click at [912, 240] on div "0 / 1" at bounding box center [836, 240] width 156 height 17
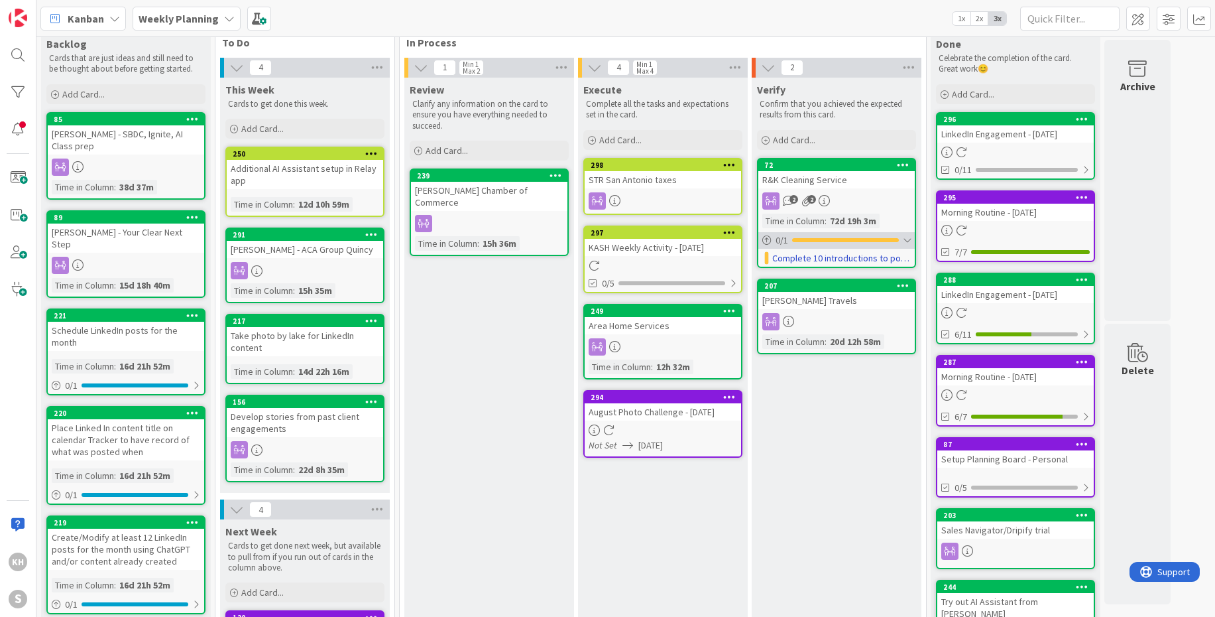
click at [908, 239] on div at bounding box center [907, 240] width 8 height 11
